Goal: Task Accomplishment & Management: Manage account settings

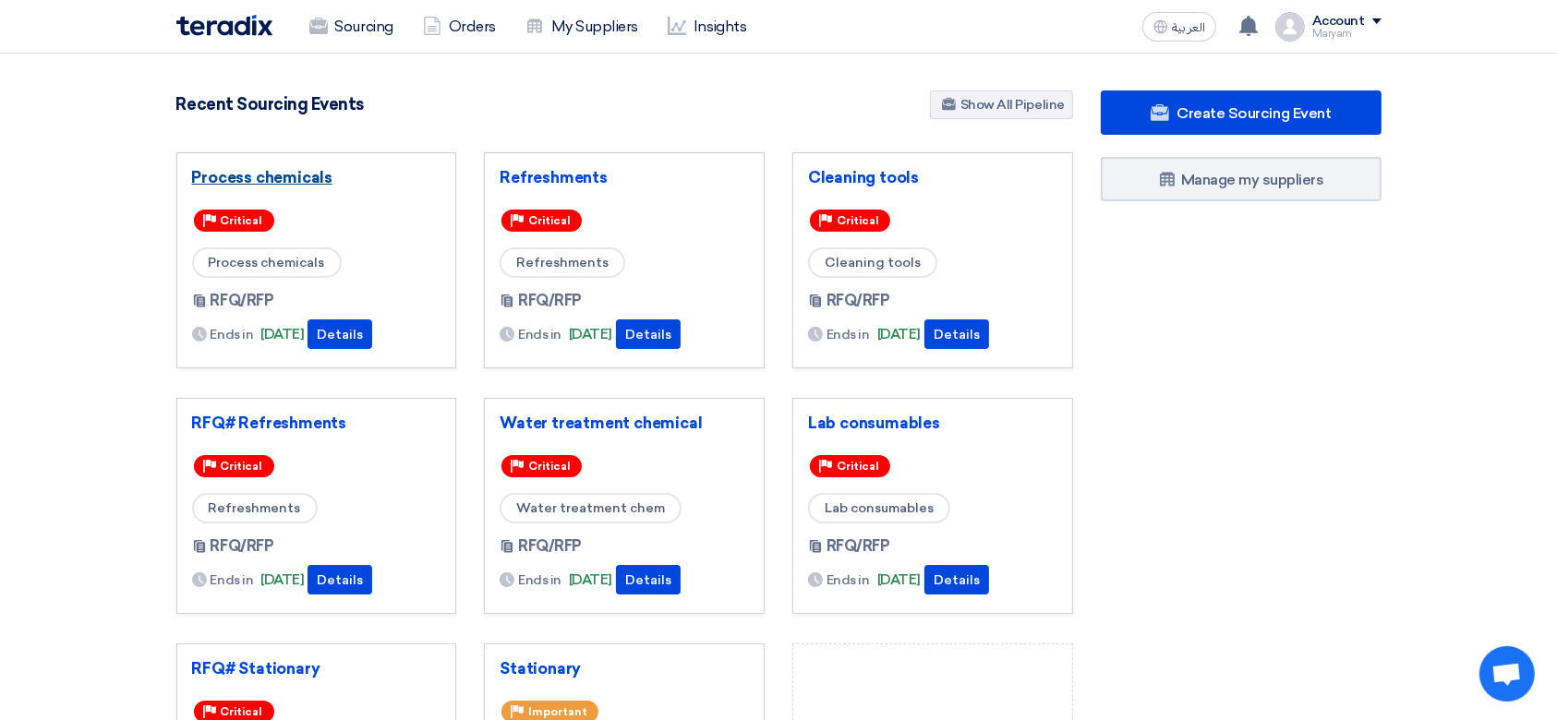
click at [256, 178] on link "Process chemicals" at bounding box center [316, 177] width 249 height 18
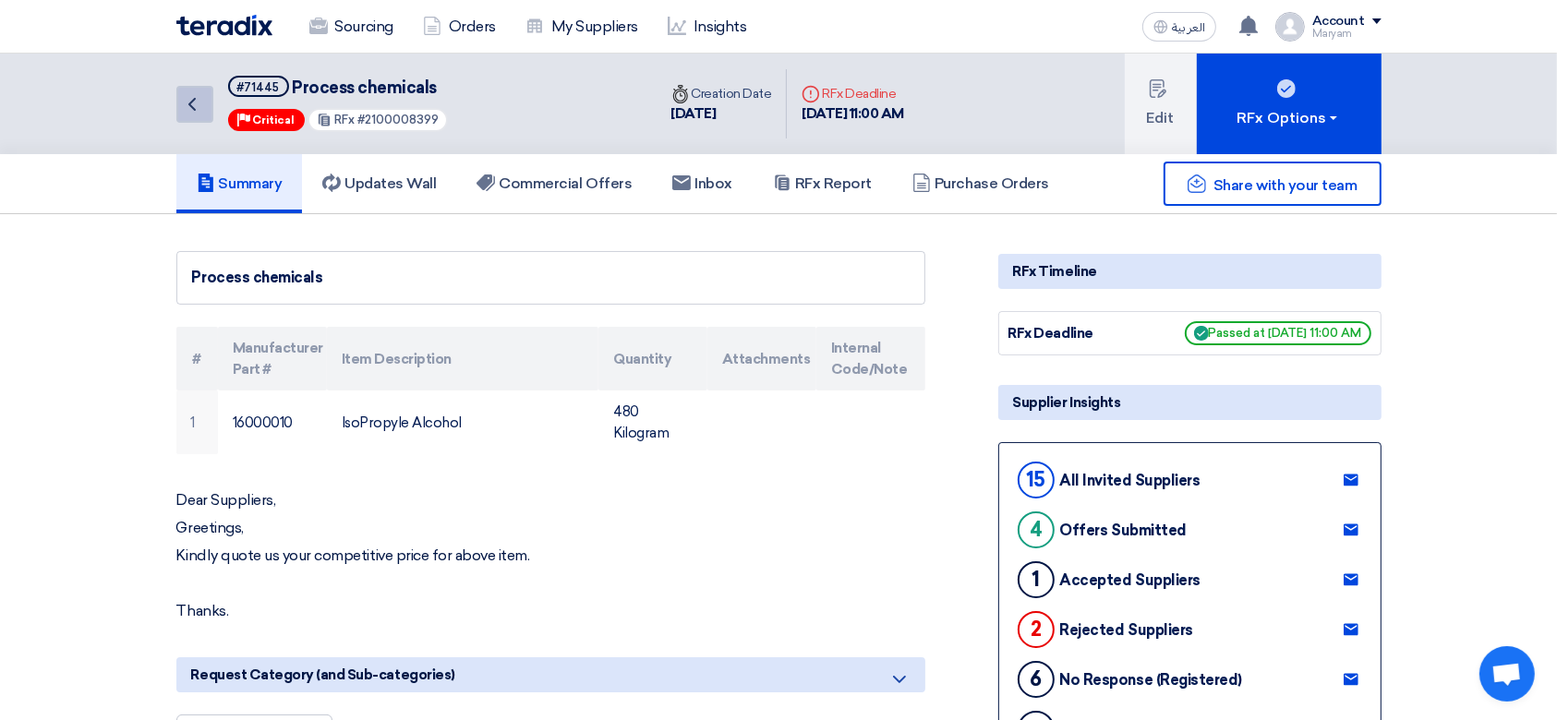
click at [186, 101] on icon "Back" at bounding box center [192, 104] width 22 height 22
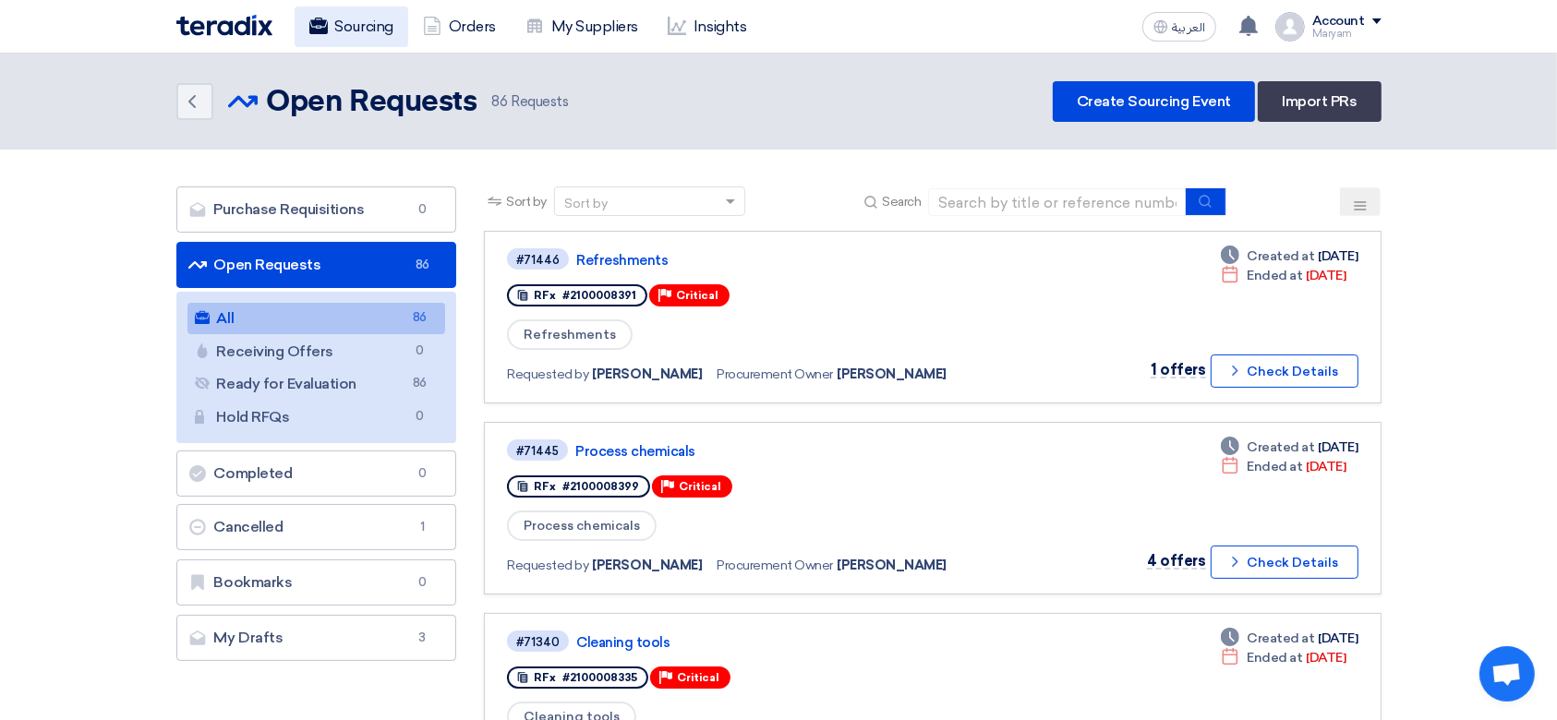
click at [325, 24] on icon at bounding box center [318, 26] width 18 height 18
click at [615, 264] on link "Refreshments" at bounding box center [807, 260] width 462 height 17
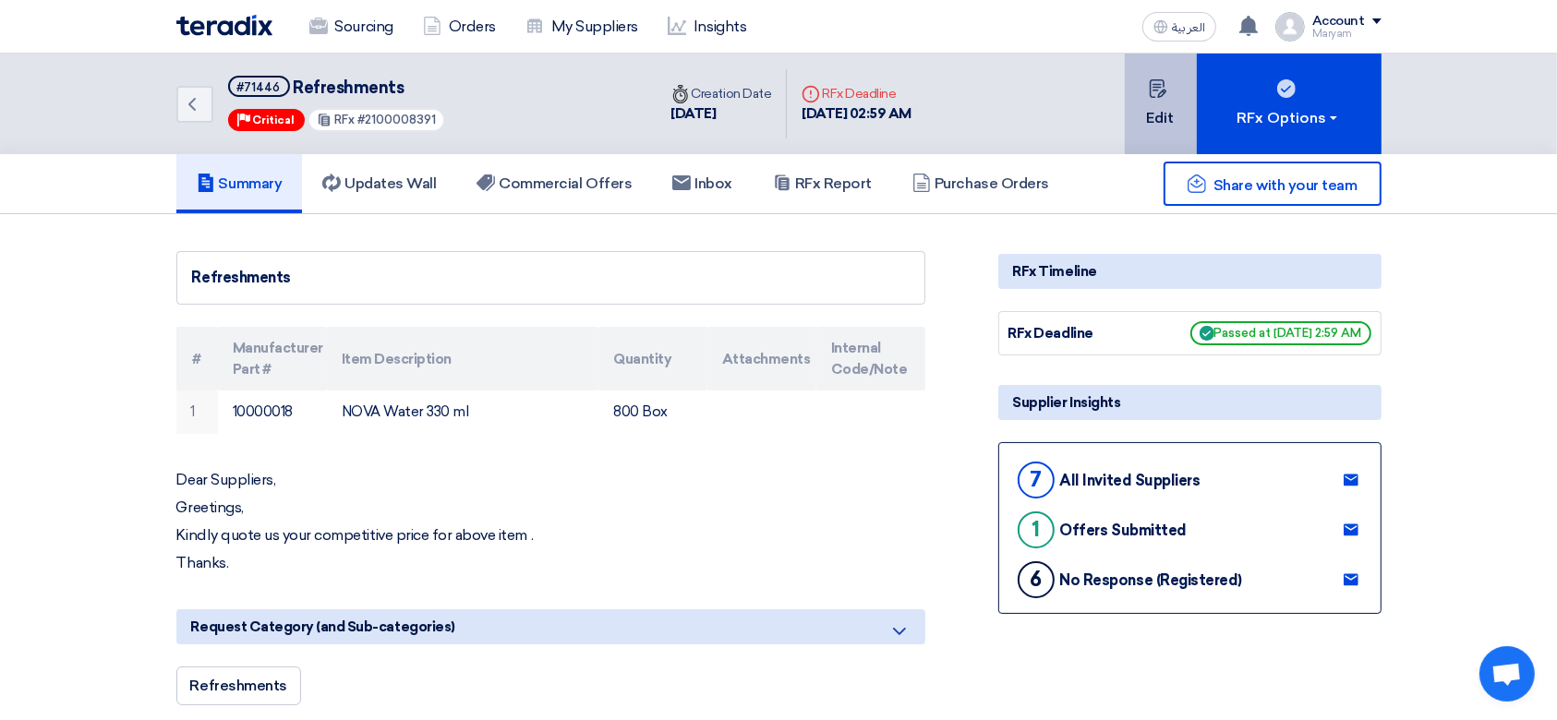
click at [1170, 100] on button "Edit" at bounding box center [1161, 104] width 72 height 101
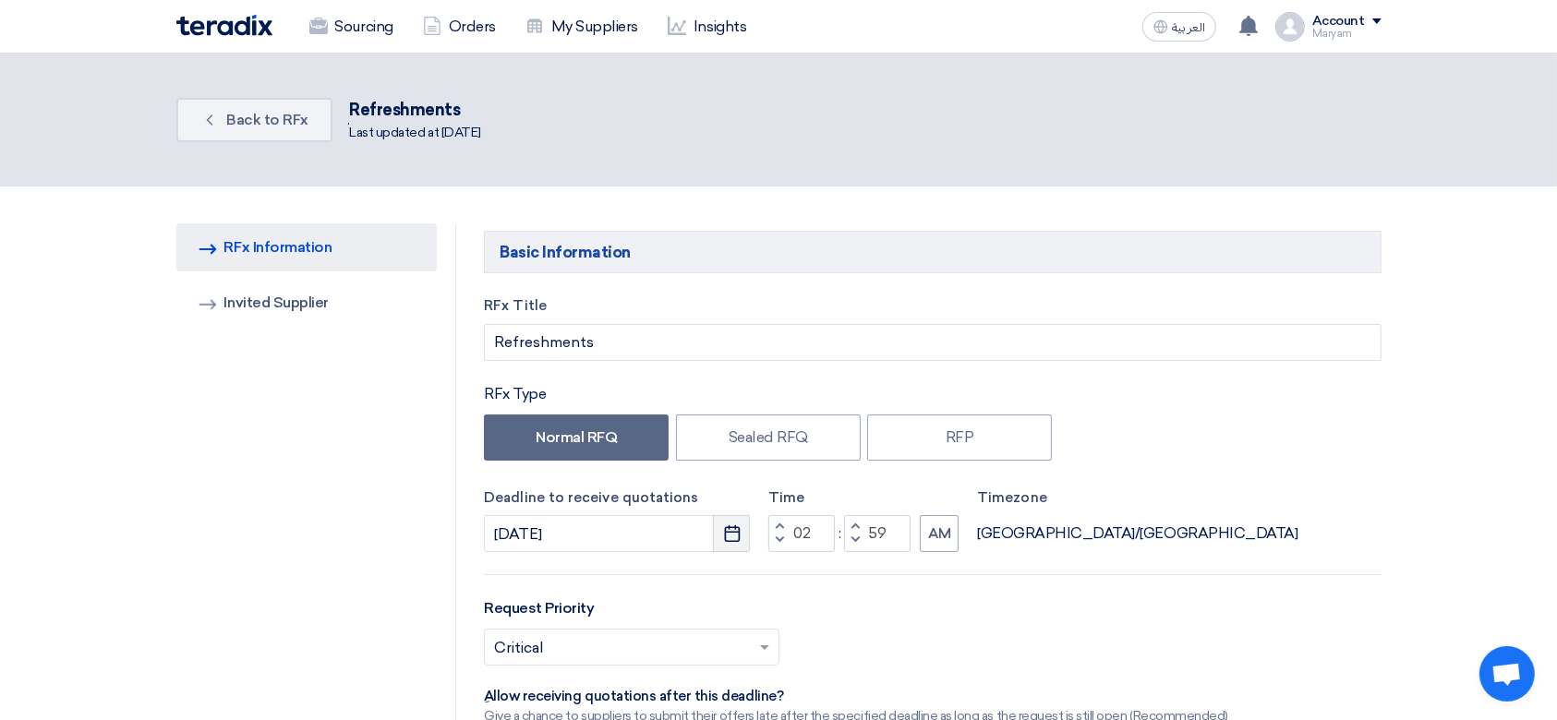
click at [746, 535] on button "Pick a date" at bounding box center [731, 533] width 37 height 37
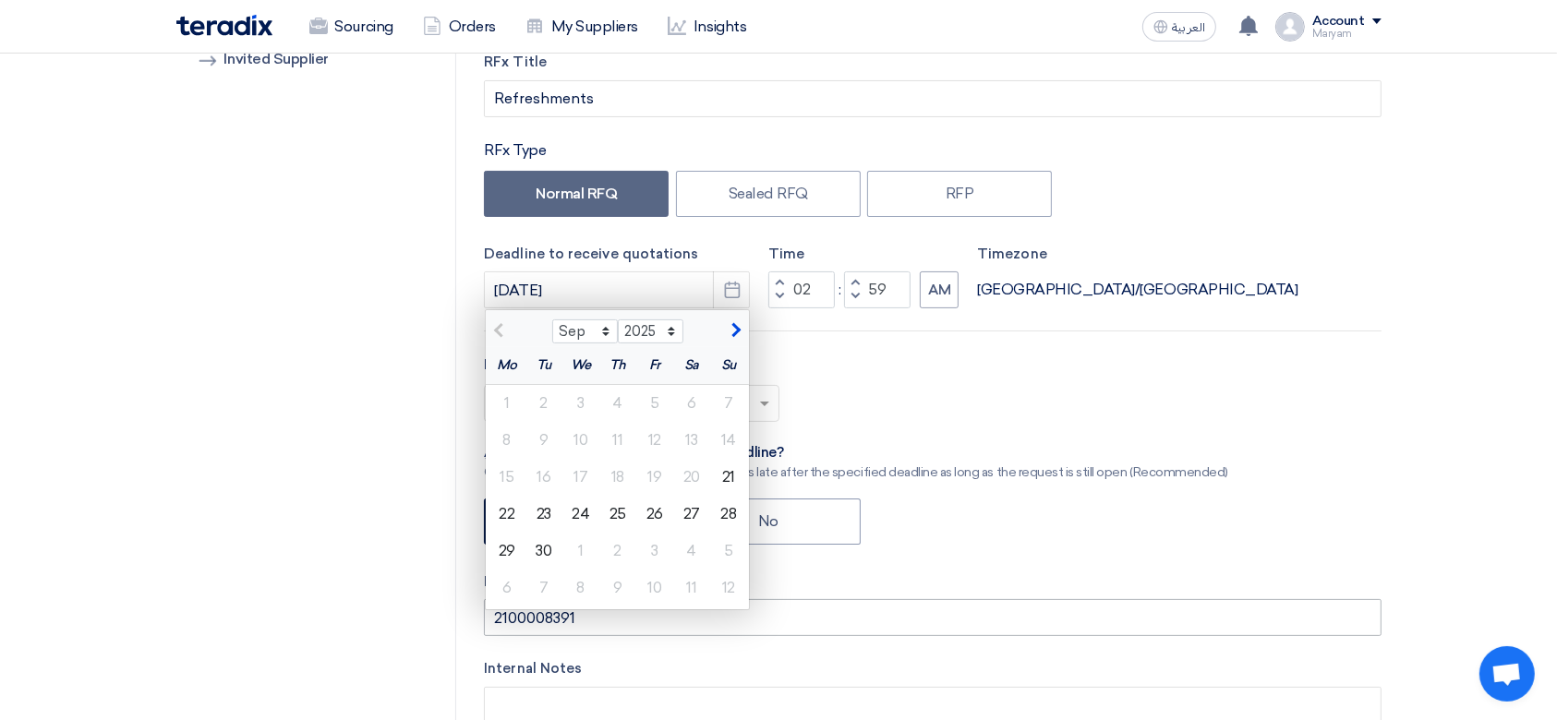
scroll to position [246, 0]
click at [731, 471] on div "21" at bounding box center [728, 475] width 37 height 37
type input "[DATE]"
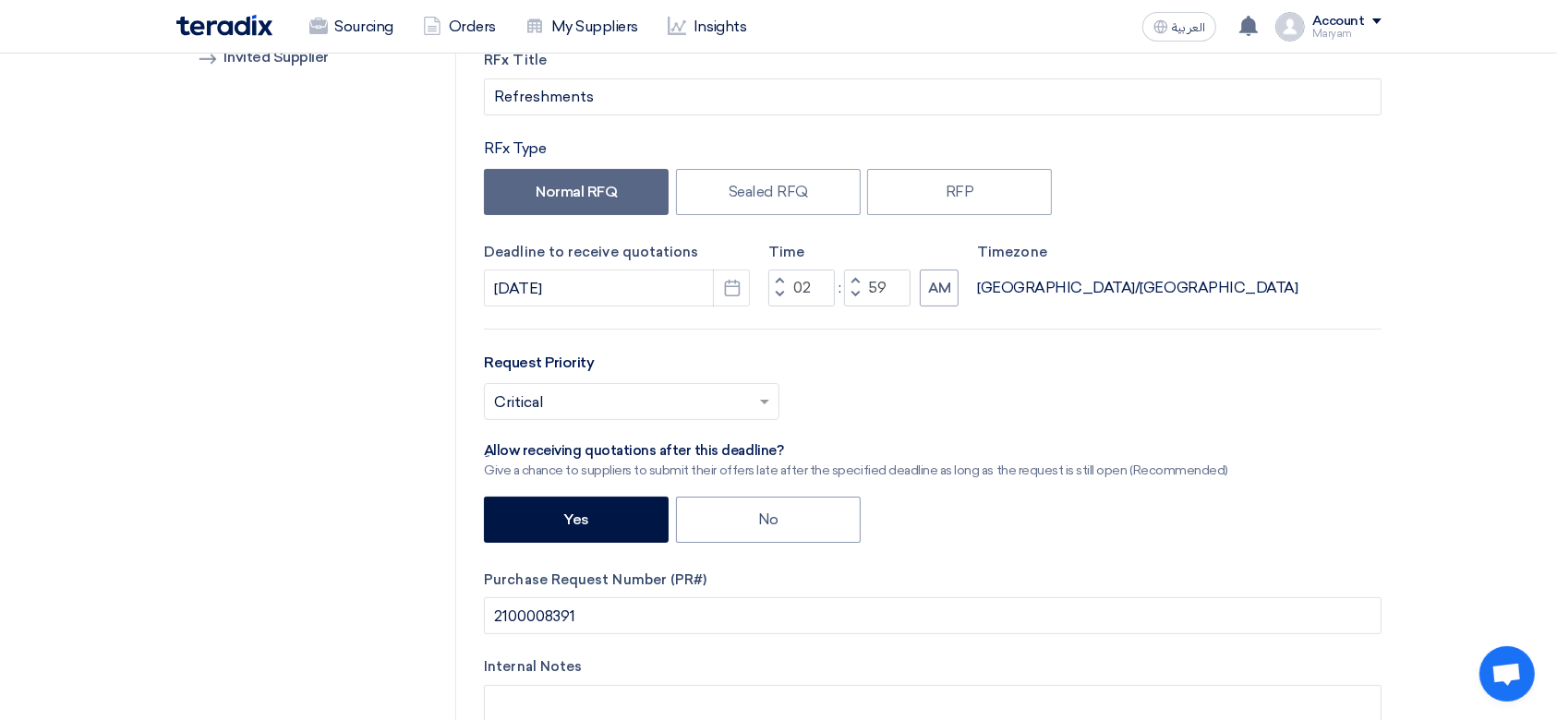
click at [777, 295] on span "button" at bounding box center [780, 294] width 6 height 11
click at [772, 295] on button "Decrement hours" at bounding box center [779, 295] width 22 height 23
type input "10"
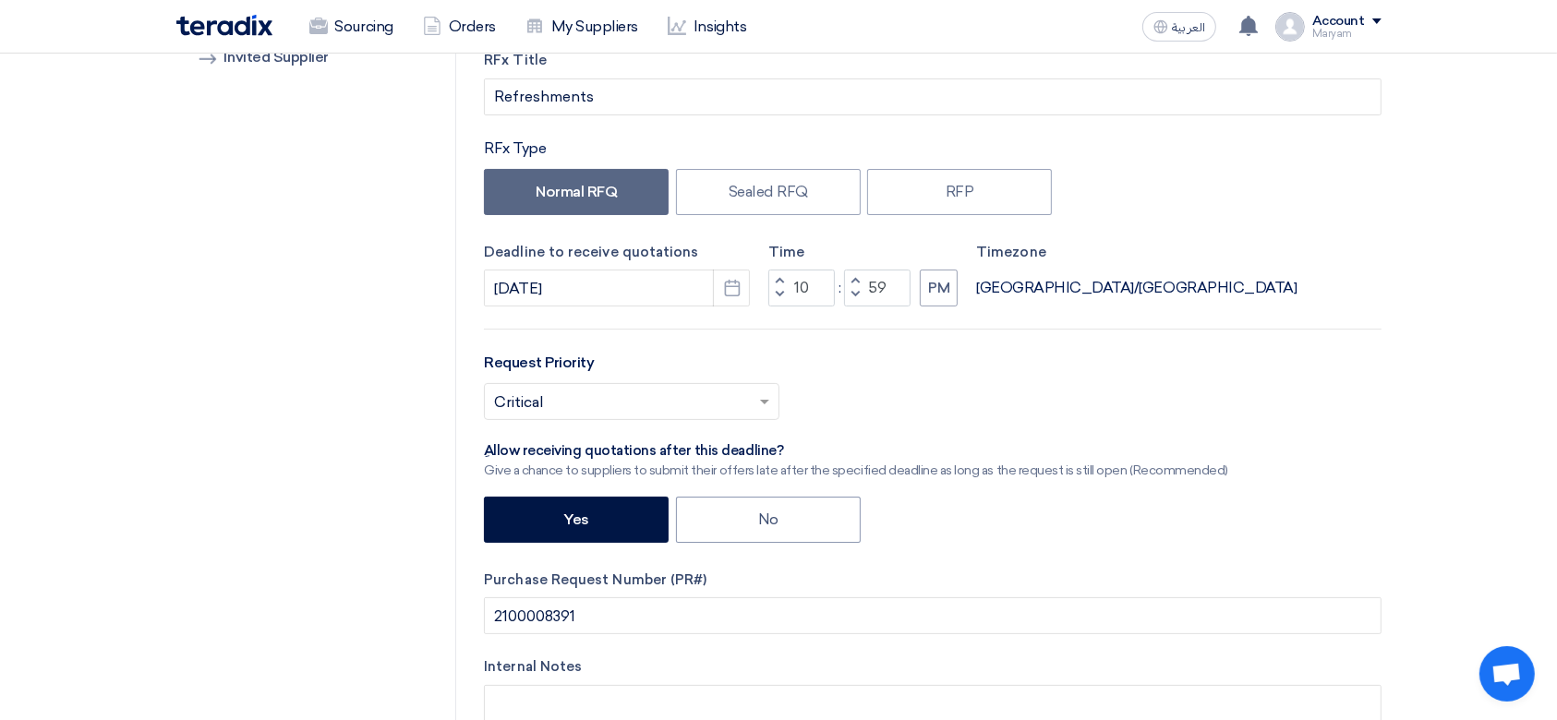
click at [854, 301] on button "Decrement minutes" at bounding box center [855, 295] width 22 height 23
type input "58"
click at [931, 286] on button "PM" at bounding box center [939, 288] width 38 height 37
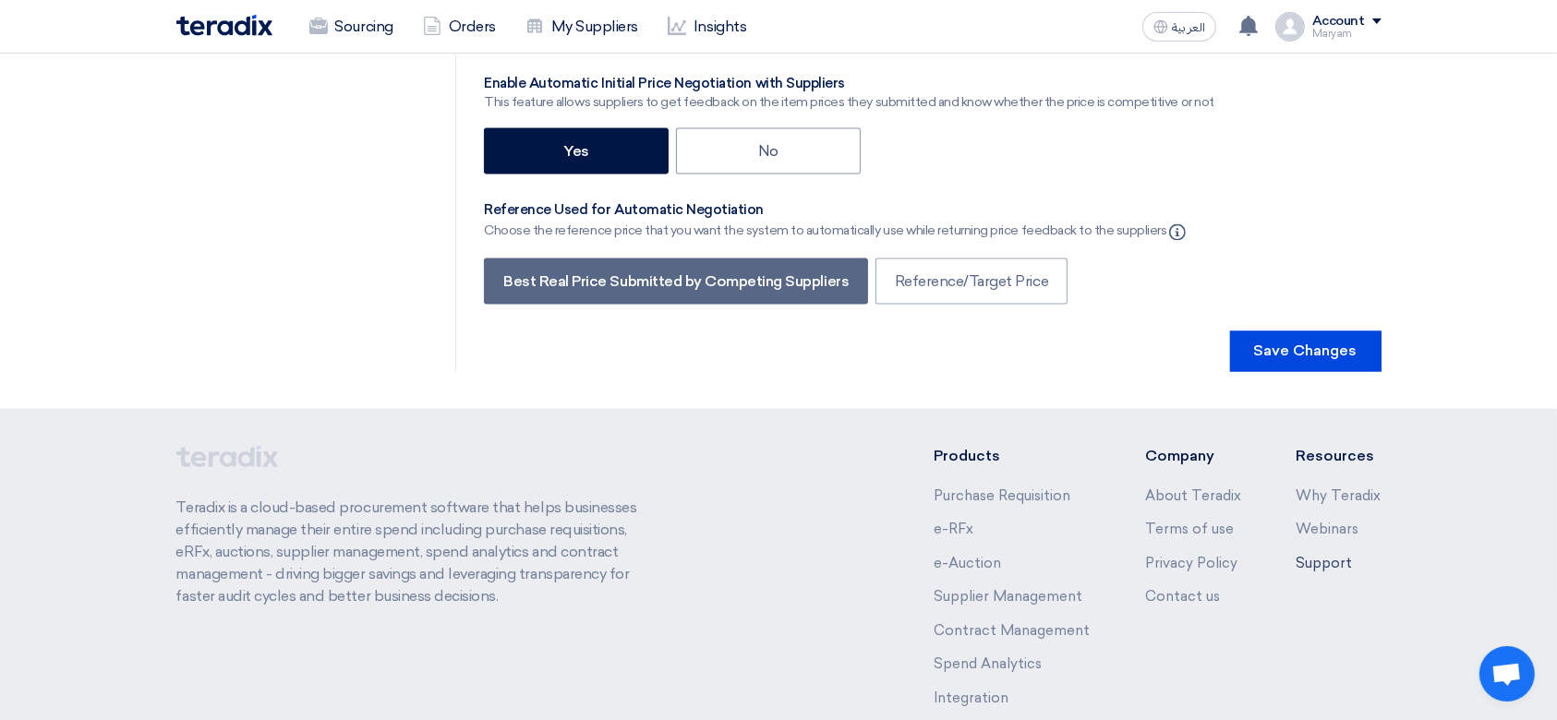
scroll to position [3219, 0]
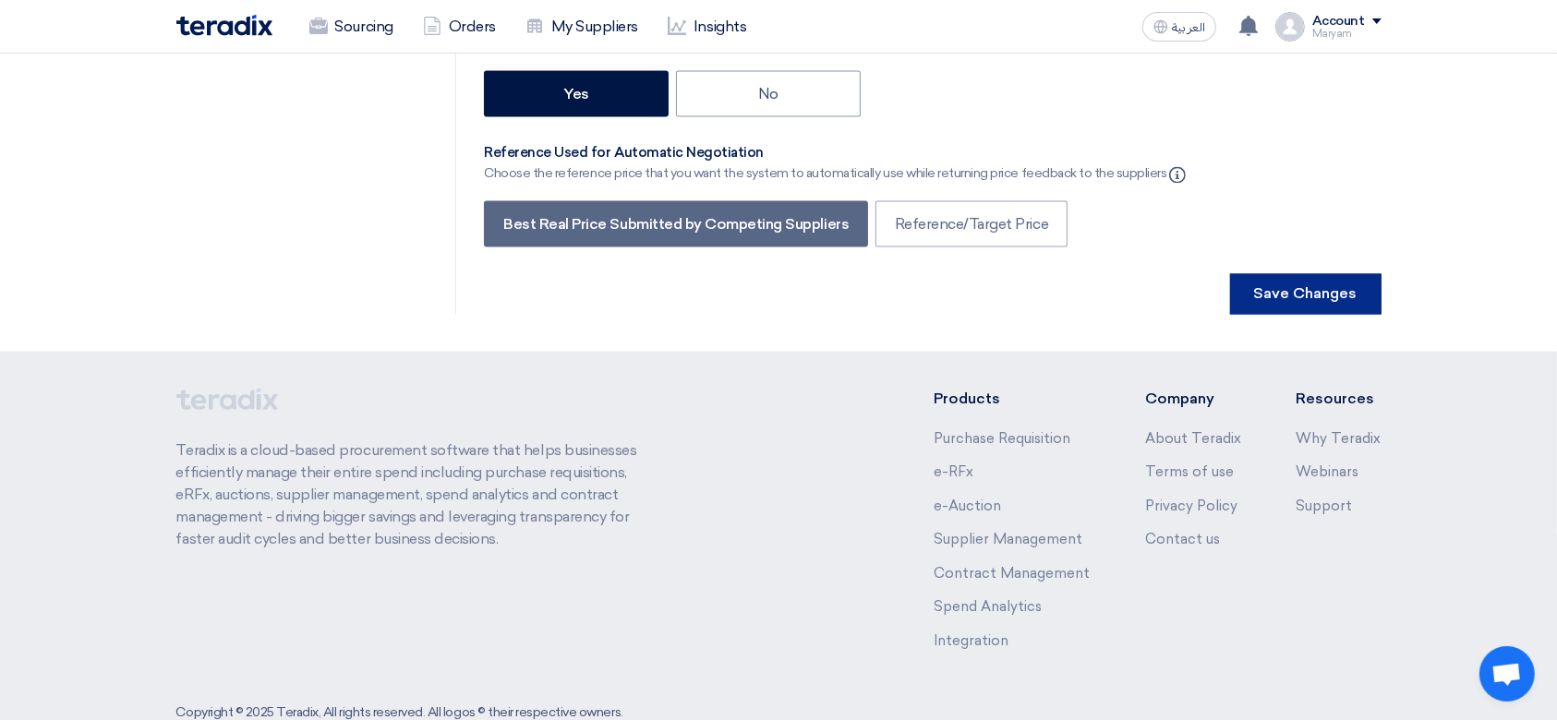
click at [1357, 274] on button "Save Changes" at bounding box center [1305, 294] width 151 height 41
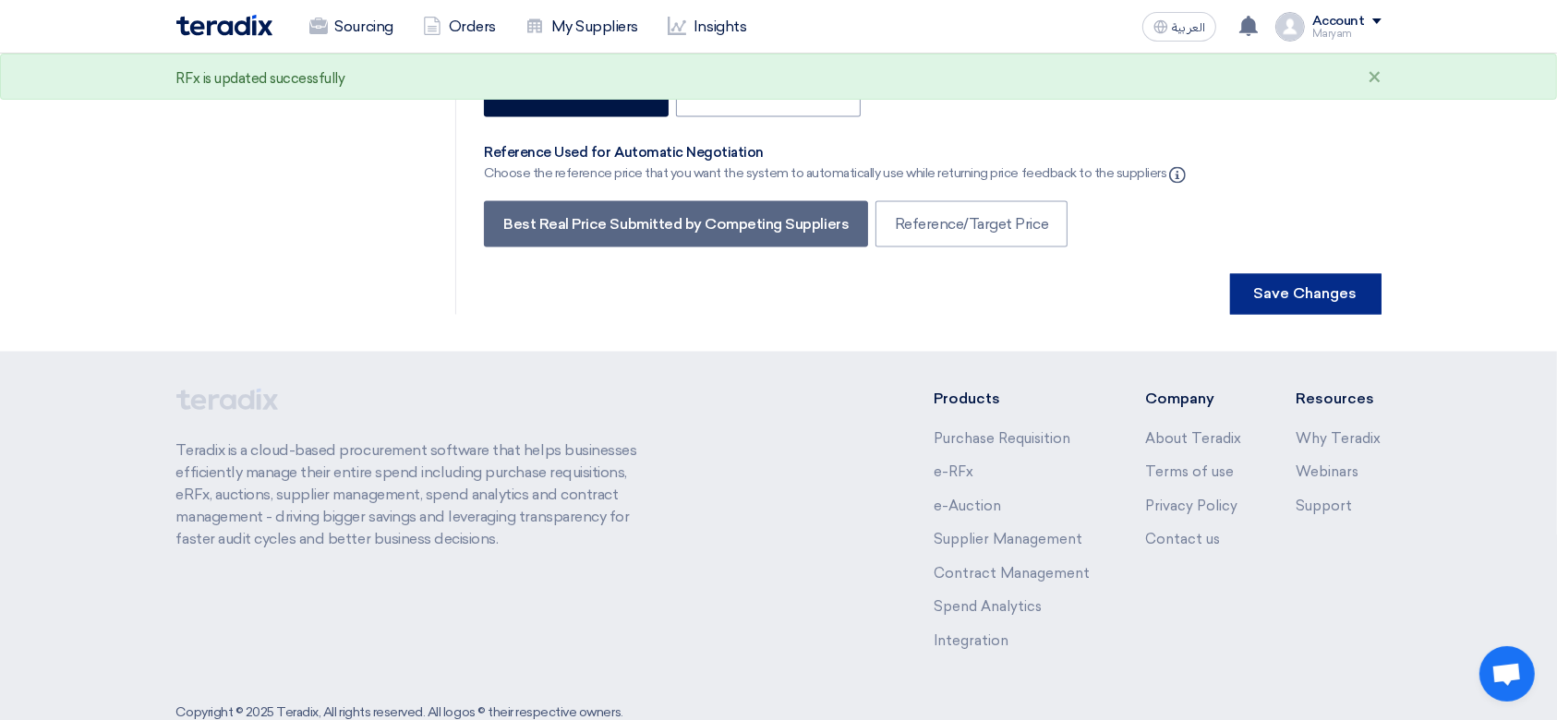
scroll to position [0, 0]
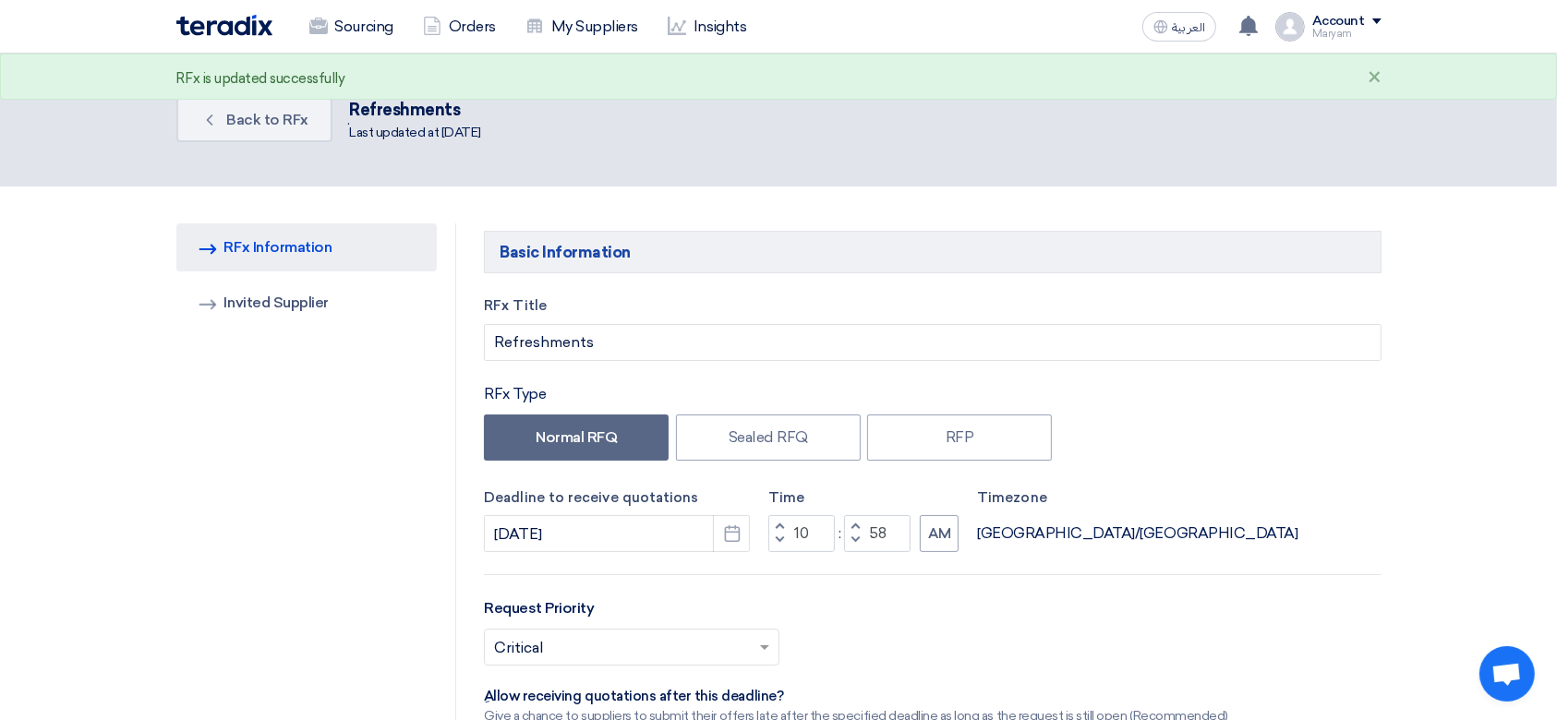
click at [275, 26] on div "Sourcing Orders My Suppliers Insights" at bounding box center [537, 26] width 723 height 41
click at [263, 18] on img at bounding box center [224, 25] width 96 height 21
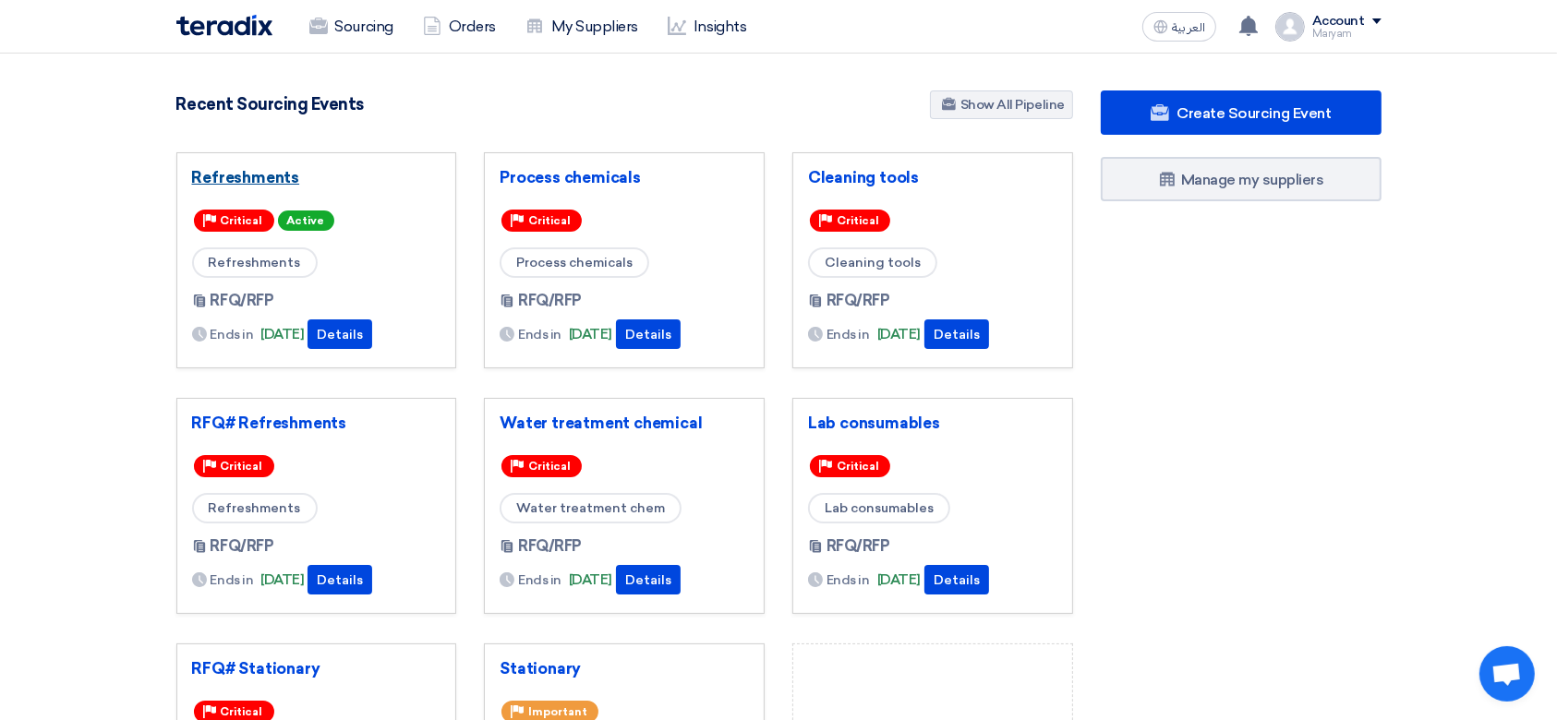
click at [251, 177] on link "Refreshments" at bounding box center [316, 177] width 249 height 18
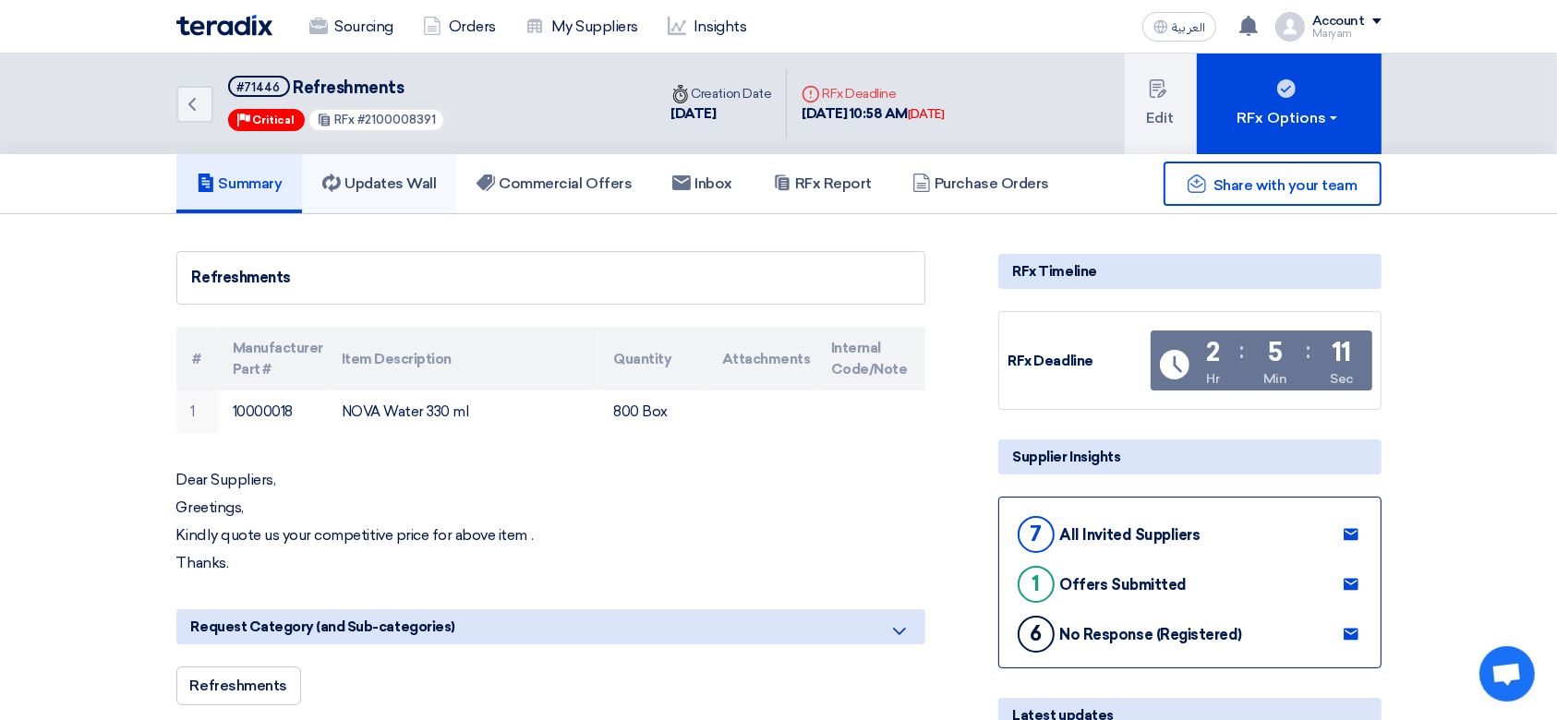
click at [351, 199] on link "Updates Wall" at bounding box center [379, 183] width 154 height 59
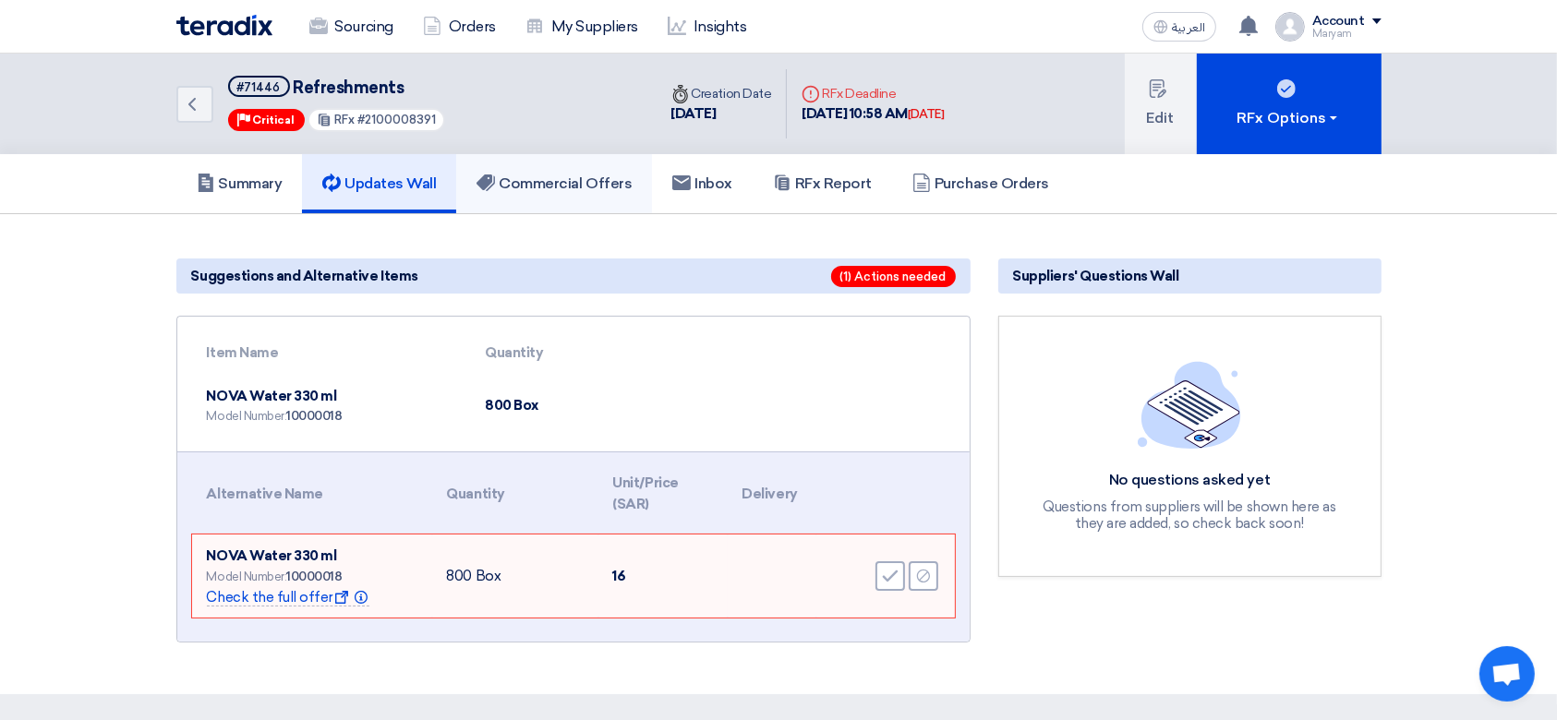
click at [572, 167] on link "Commercial Offers" at bounding box center [554, 183] width 196 height 59
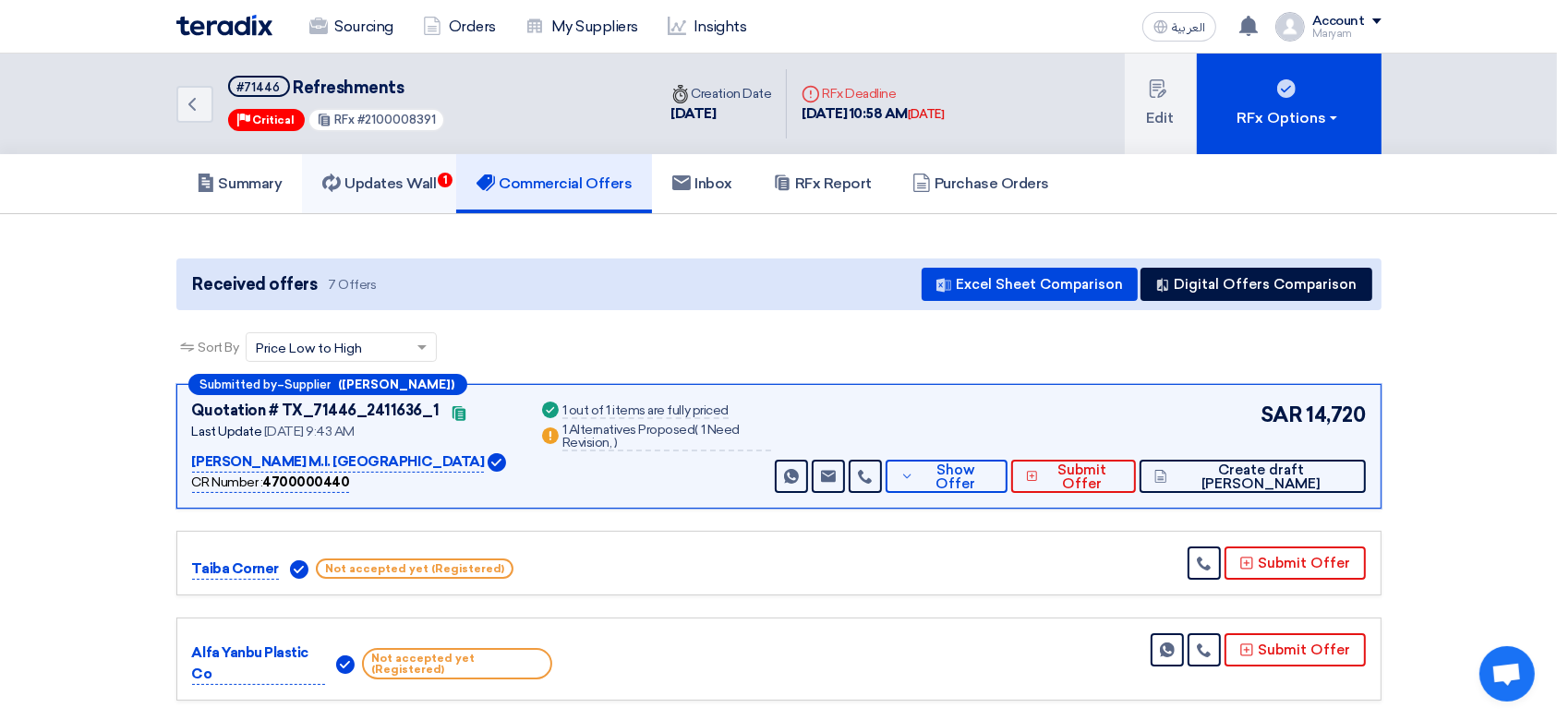
click at [352, 175] on h5 "Updates Wall 1" at bounding box center [379, 184] width 114 height 18
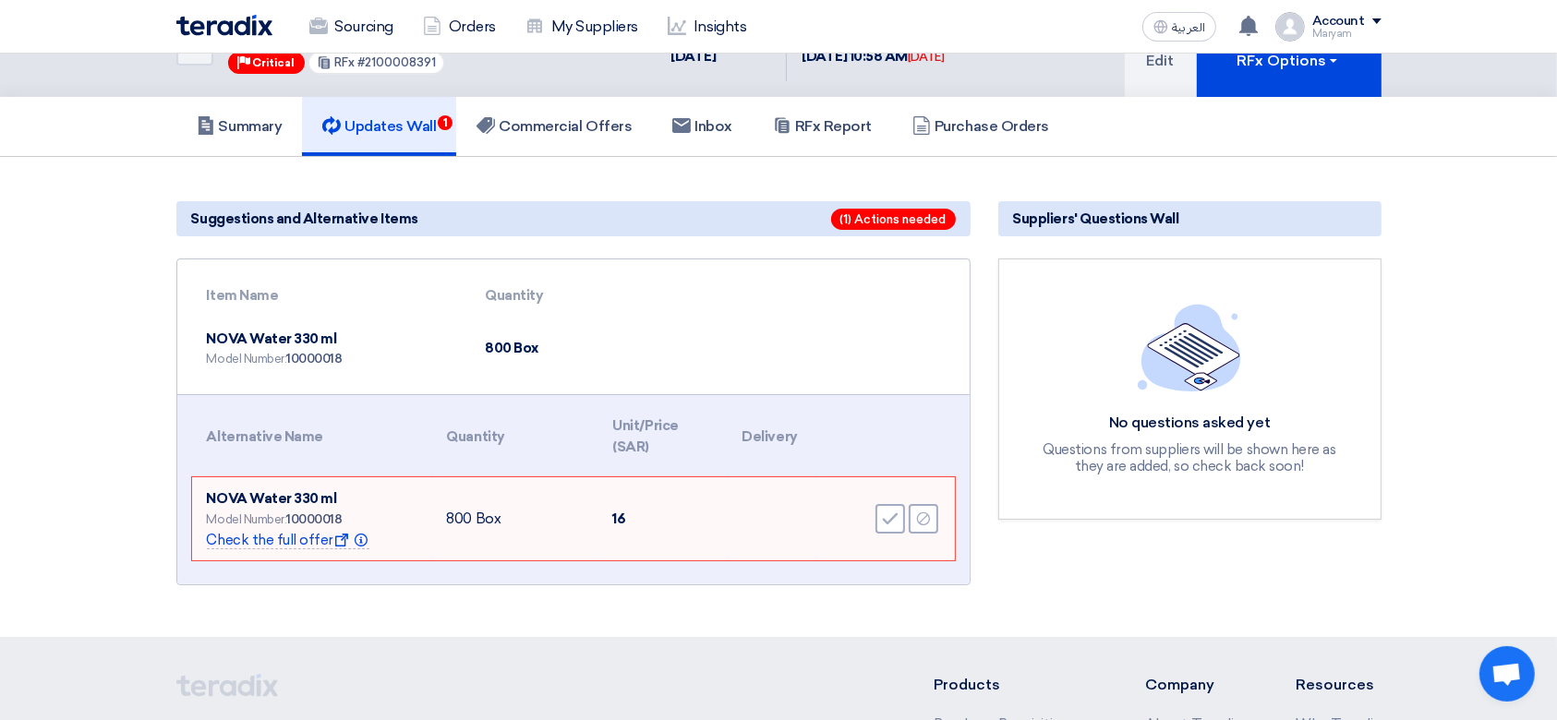
scroll to position [19, 0]
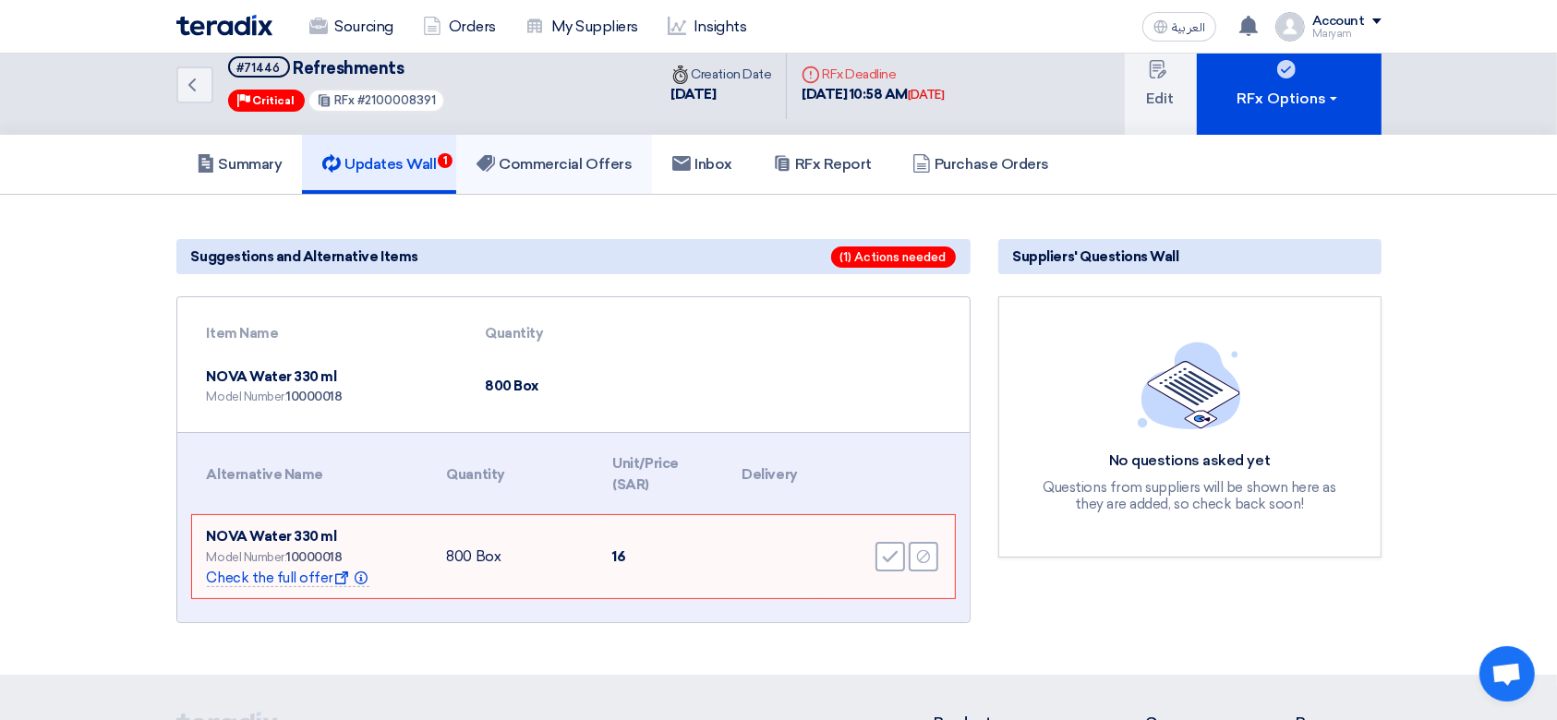
click at [495, 163] on icon at bounding box center [485, 163] width 18 height 18
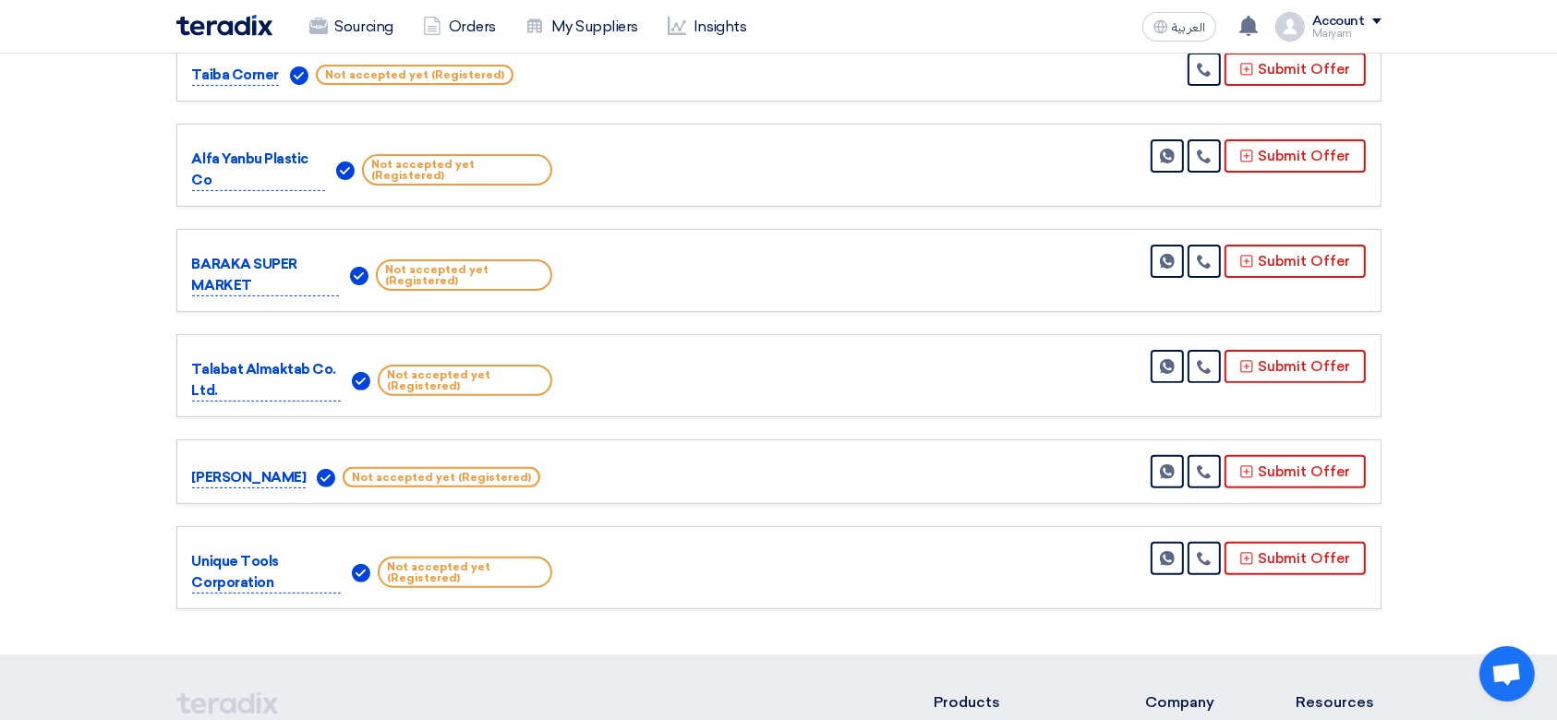
scroll to position [512, 0]
